Goal: Entertainment & Leisure: Consume media (video, audio)

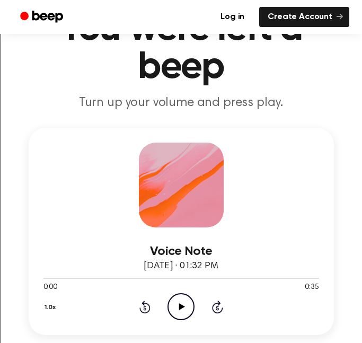
scroll to position [64, 0]
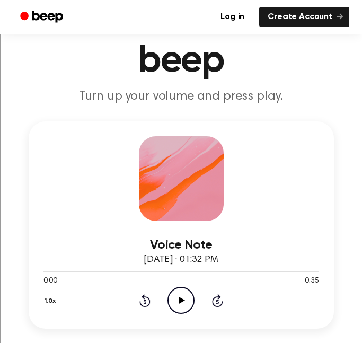
click at [183, 294] on icon "Play Audio" at bounding box center [180, 300] width 27 height 27
click at [181, 316] on div "Voice Note [DATE] · 01:32 PM 0:09 0:35 Your browser does not support the [objec…" at bounding box center [181, 224] width 305 height 207
click at [181, 306] on icon "Pause Audio" at bounding box center [180, 300] width 27 height 27
click at [183, 304] on icon "Play Audio" at bounding box center [180, 300] width 27 height 27
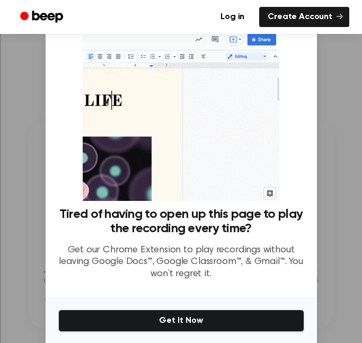
scroll to position [40, 0]
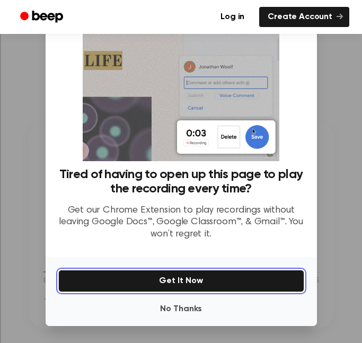
click at [190, 283] on button "Get It Now" at bounding box center [181, 281] width 246 height 22
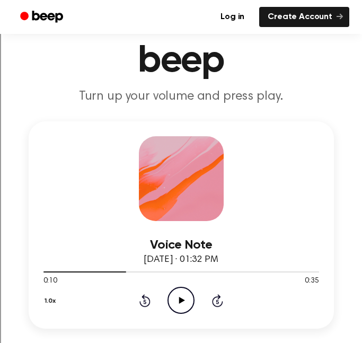
click at [185, 305] on icon "Play Audio" at bounding box center [180, 300] width 27 height 27
click at [185, 305] on icon "Pause Audio" at bounding box center [180, 300] width 27 height 27
click at [187, 294] on icon "Play Audio" at bounding box center [180, 300] width 27 height 27
click at [187, 294] on icon "Pause Audio" at bounding box center [180, 300] width 27 height 27
click at [178, 307] on icon "Play Audio" at bounding box center [180, 300] width 27 height 27
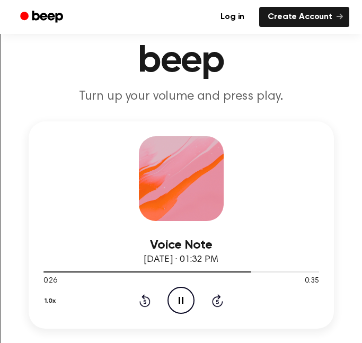
click at [178, 307] on icon "Pause Audio" at bounding box center [180, 300] width 27 height 27
click at [188, 297] on icon "Play Audio" at bounding box center [180, 300] width 27 height 27
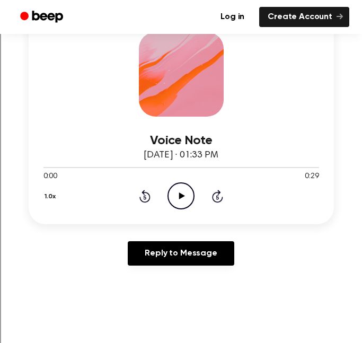
scroll to position [170, 0]
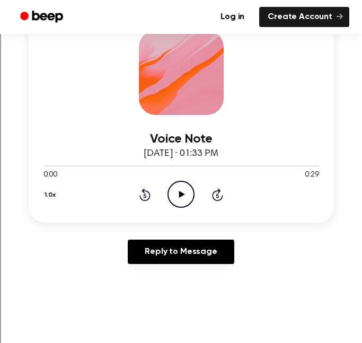
click at [186, 190] on icon "Play Audio" at bounding box center [180, 194] width 27 height 27
click at [176, 192] on icon "Pause Audio" at bounding box center [180, 194] width 27 height 27
click at [185, 195] on icon "Play Audio" at bounding box center [180, 194] width 27 height 27
click at [185, 195] on icon "Pause Audio" at bounding box center [180, 194] width 27 height 27
click at [188, 203] on icon "Play Audio" at bounding box center [180, 194] width 27 height 27
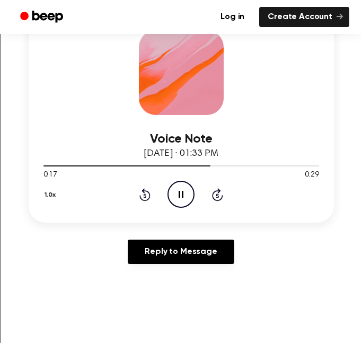
click at [183, 195] on icon "Pause Audio" at bounding box center [180, 194] width 27 height 27
click at [175, 196] on icon "Play Audio" at bounding box center [180, 194] width 27 height 27
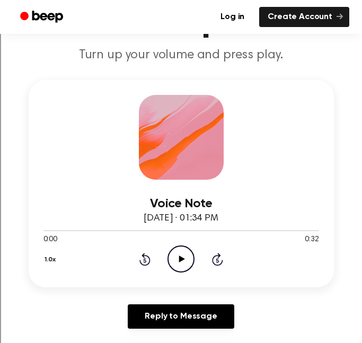
scroll to position [115, 0]
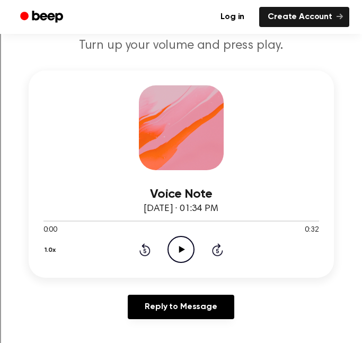
click at [185, 253] on icon "Play Audio" at bounding box center [180, 249] width 27 height 27
click at [180, 253] on icon "Pause Audio" at bounding box center [180, 249] width 27 height 27
click at [171, 253] on icon "Play Audio" at bounding box center [180, 249] width 27 height 27
click at [173, 259] on circle at bounding box center [181, 249] width 26 height 26
click at [181, 248] on icon at bounding box center [182, 249] width 6 height 7
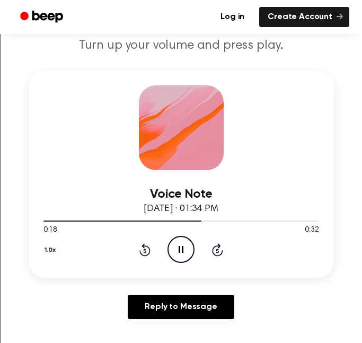
click at [180, 246] on icon at bounding box center [180, 249] width 5 height 7
click at [141, 247] on icon "Rewind 5 seconds" at bounding box center [145, 250] width 12 height 14
click at [172, 249] on icon "Play Audio" at bounding box center [180, 249] width 27 height 27
click at [172, 249] on icon "Pause Audio" at bounding box center [180, 249] width 27 height 27
click at [144, 242] on div "1.0x Rewind 5 seconds Play Audio Skip 5 seconds" at bounding box center [180, 249] width 275 height 27
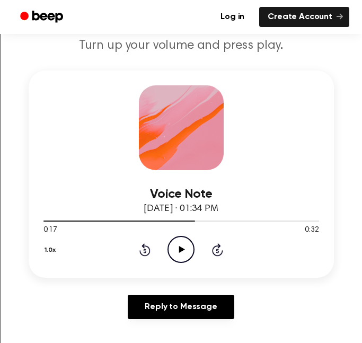
click at [147, 247] on icon at bounding box center [144, 249] width 11 height 13
click at [174, 248] on icon "Play Audio" at bounding box center [180, 249] width 27 height 27
click at [175, 249] on icon "Pause Audio" at bounding box center [180, 249] width 27 height 27
click at [198, 257] on div "1.0x Rewind 5 seconds Play Audio Skip 5 seconds" at bounding box center [180, 249] width 275 height 27
click at [180, 246] on icon "Play Audio" at bounding box center [180, 249] width 27 height 27
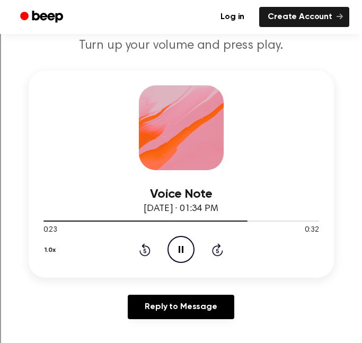
click at [175, 258] on icon "Pause Audio" at bounding box center [180, 249] width 27 height 27
click at [186, 249] on icon "Play Audio" at bounding box center [180, 249] width 27 height 27
click at [188, 245] on icon "Pause Audio" at bounding box center [180, 249] width 27 height 27
click at [184, 248] on icon "Play Audio" at bounding box center [180, 249] width 27 height 27
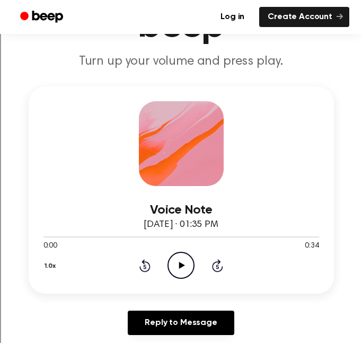
scroll to position [102, 0]
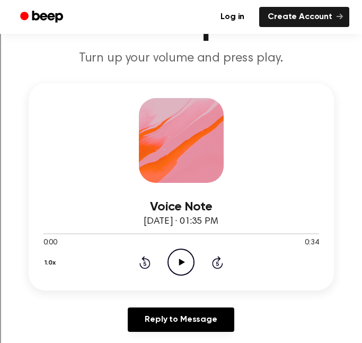
click at [178, 275] on div "Voice Note September 2, 2024 · 01:35 PM 0:00 0:34 Your browser does not support…" at bounding box center [181, 186] width 305 height 207
click at [178, 268] on icon "Play Audio" at bounding box center [180, 261] width 27 height 27
click at [183, 263] on icon "Pause Audio" at bounding box center [180, 261] width 27 height 27
click at [176, 263] on icon "Play Audio" at bounding box center [180, 261] width 27 height 27
click at [176, 263] on icon "Pause Audio" at bounding box center [180, 261] width 27 height 27
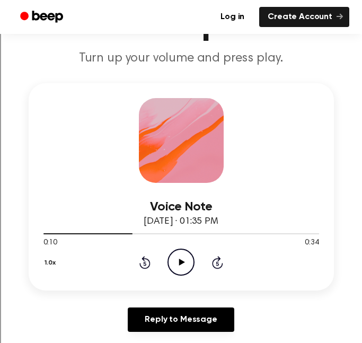
click at [151, 258] on div "1.0x Rewind 5 seconds Play Audio Skip 5 seconds" at bounding box center [180, 261] width 275 height 27
click at [144, 260] on icon at bounding box center [144, 262] width 11 height 13
click at [199, 255] on div "1.0x Rewind 5 seconds Play Audio Skip 5 seconds" at bounding box center [180, 261] width 275 height 27
click at [178, 257] on icon "Play Audio" at bounding box center [180, 261] width 27 height 27
click at [184, 258] on icon "Pause Audio" at bounding box center [180, 261] width 27 height 27
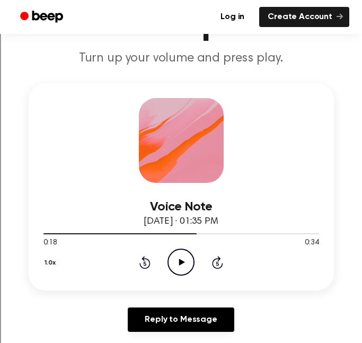
click at [181, 270] on icon "Play Audio" at bounding box center [180, 261] width 27 height 27
click at [184, 268] on icon "Pause Audio" at bounding box center [180, 261] width 27 height 27
click at [147, 259] on icon at bounding box center [144, 262] width 11 height 13
click at [178, 264] on icon "Play Audio" at bounding box center [180, 261] width 27 height 27
click at [178, 264] on icon "Pause Audio" at bounding box center [180, 261] width 27 height 27
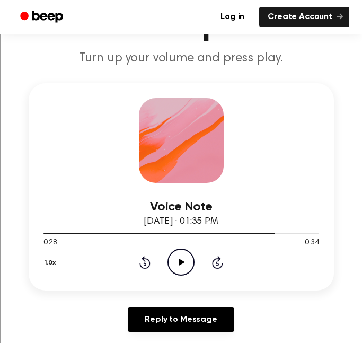
click at [178, 262] on icon "Play Audio" at bounding box center [180, 261] width 27 height 27
click at [178, 262] on icon at bounding box center [180, 261] width 5 height 7
